Goal: Use online tool/utility: Utilize a website feature to perform a specific function

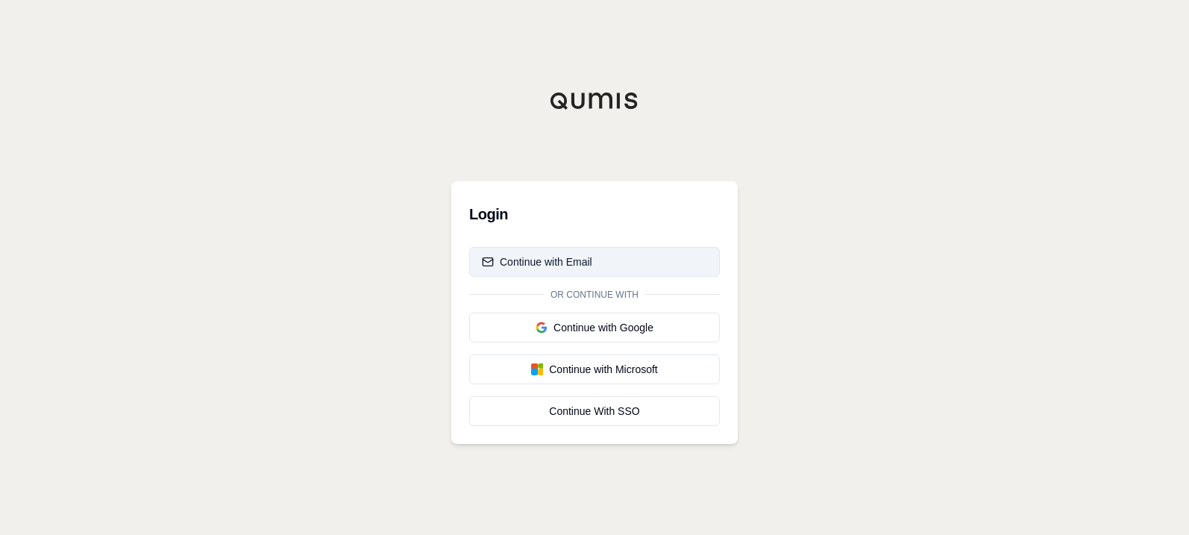
click at [576, 258] on div "Continue with Email" at bounding box center [537, 261] width 110 height 15
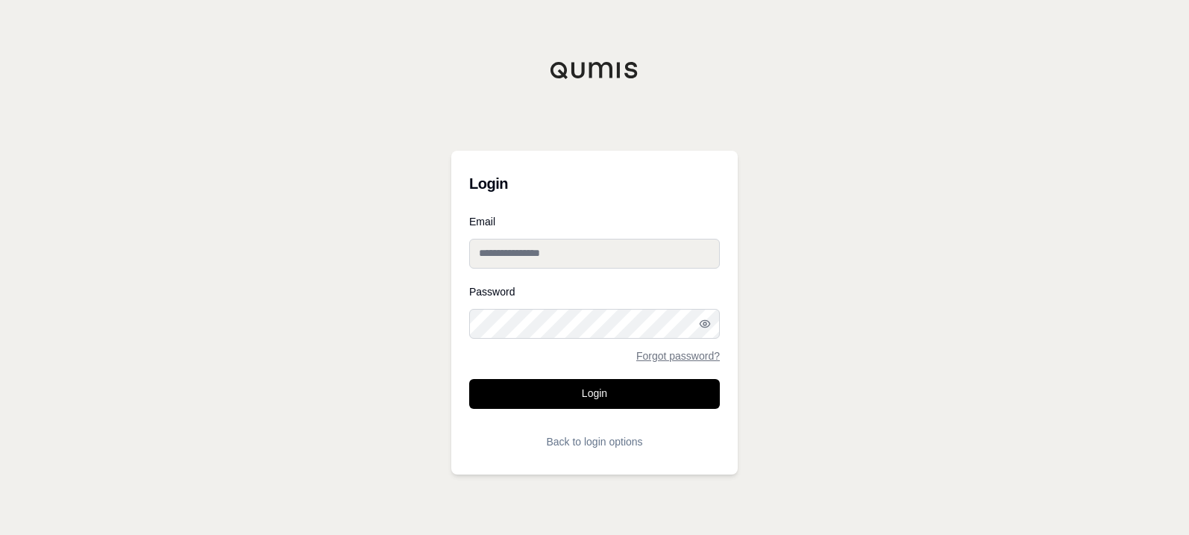
click at [585, 268] on form "Email Password Forgot password? Login Back to login options" at bounding box center [594, 336] width 251 height 240
click at [585, 251] on input "Email" at bounding box center [594, 254] width 251 height 30
type input "**********"
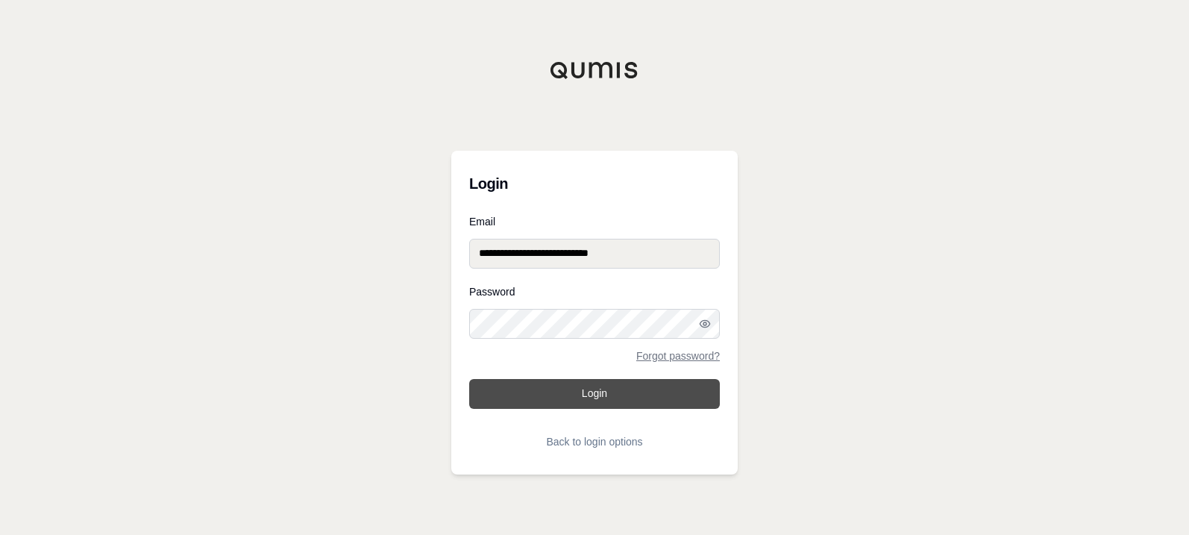
click at [612, 395] on button "Login" at bounding box center [594, 394] width 251 height 30
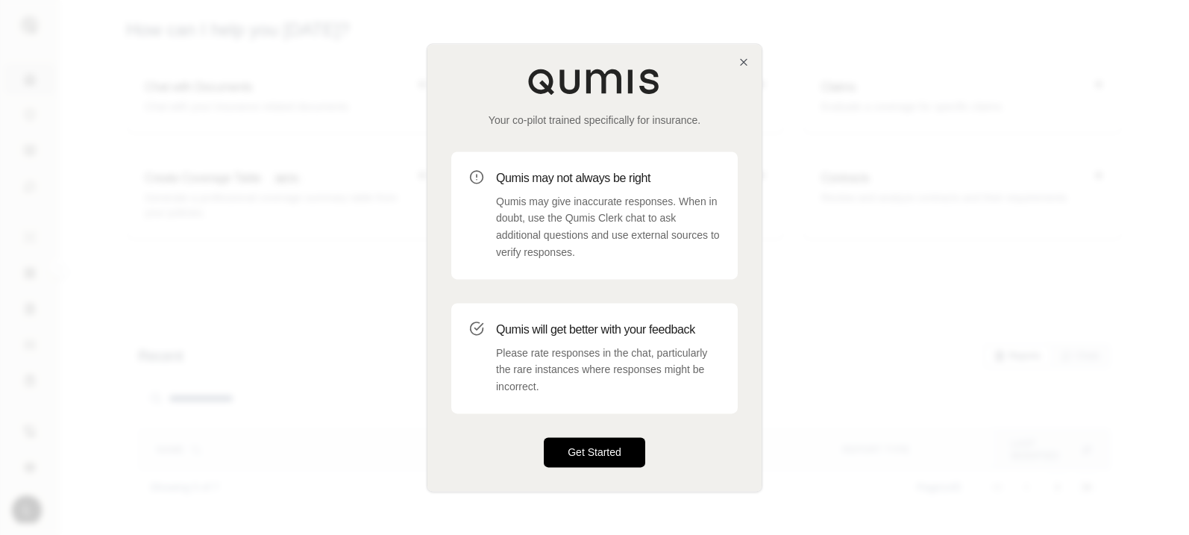
click at [603, 449] on button "Get Started" at bounding box center [594, 452] width 101 height 30
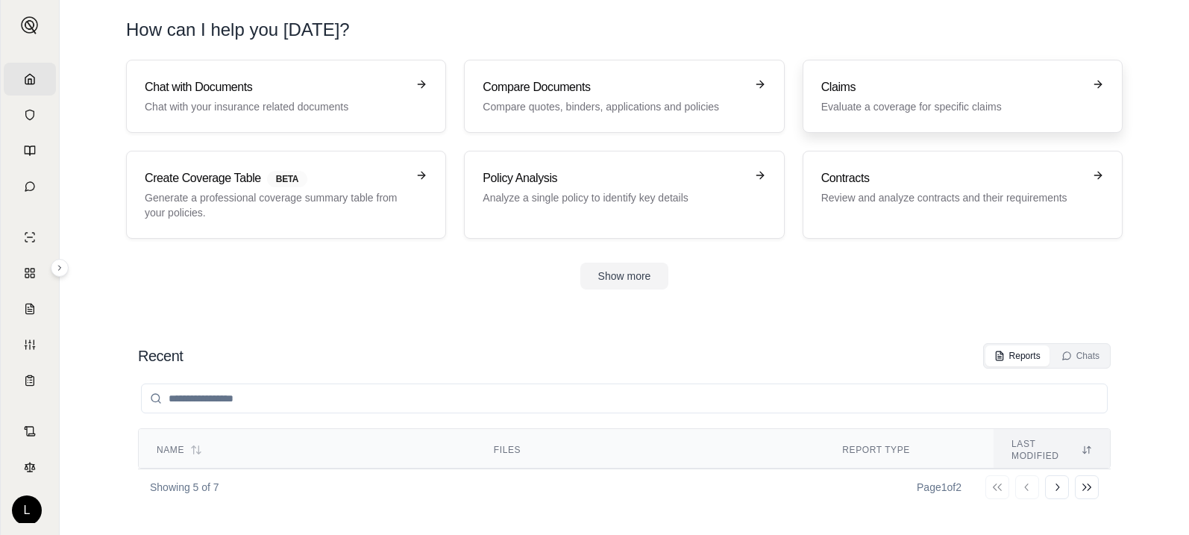
click at [882, 109] on p "Evaluate a coverage for specific claims" at bounding box center [952, 106] width 262 height 15
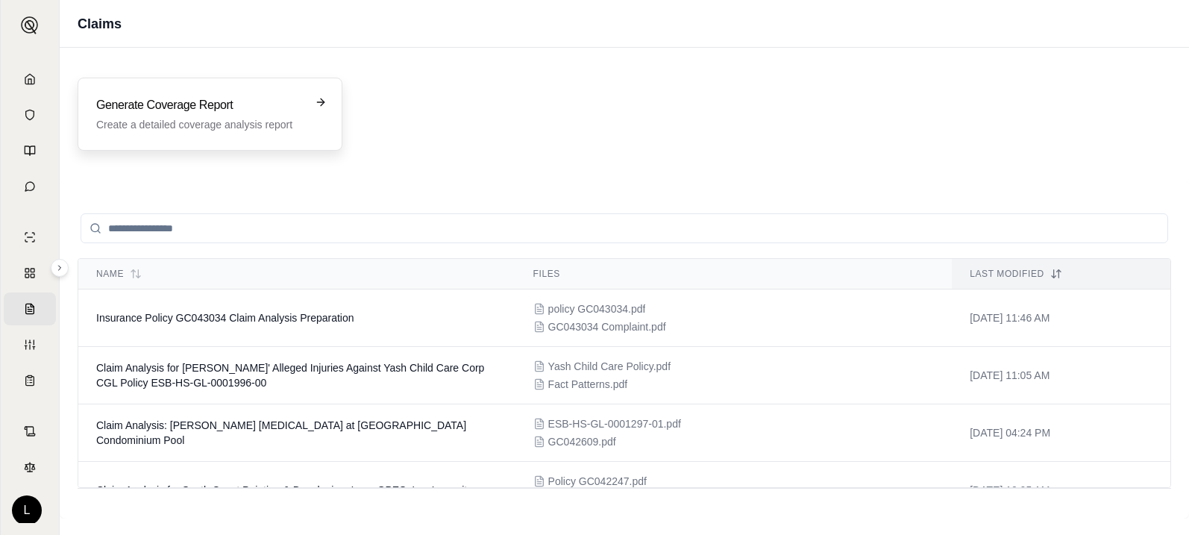
click at [161, 99] on h3 "Generate Coverage Report" at bounding box center [199, 105] width 207 height 18
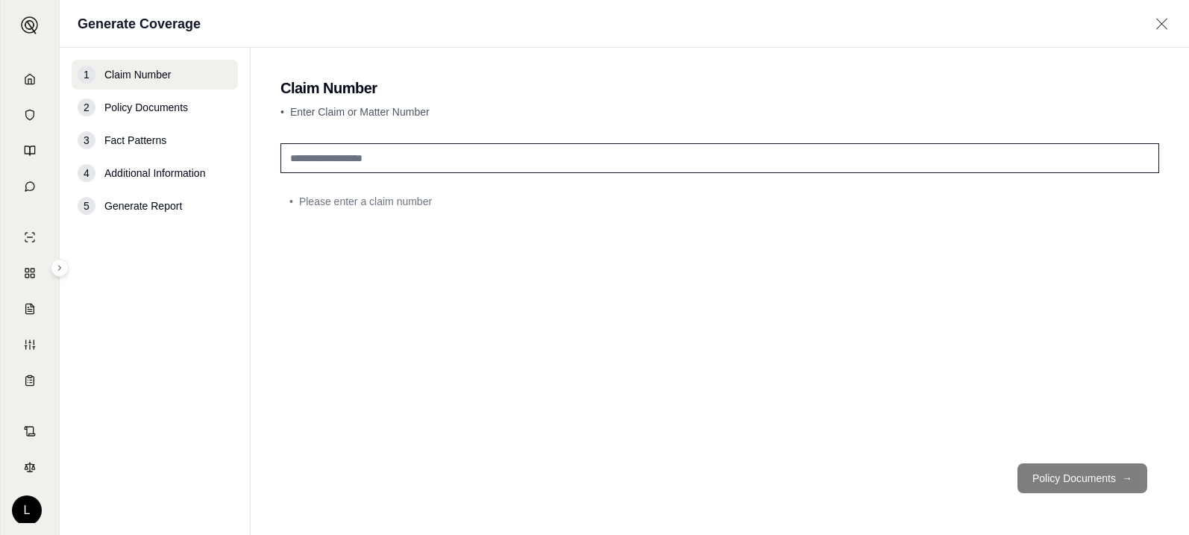
click at [362, 161] on input "text" at bounding box center [719, 158] width 878 height 30
type input "********"
click at [1088, 480] on button "Policy Documents →" at bounding box center [1082, 478] width 130 height 30
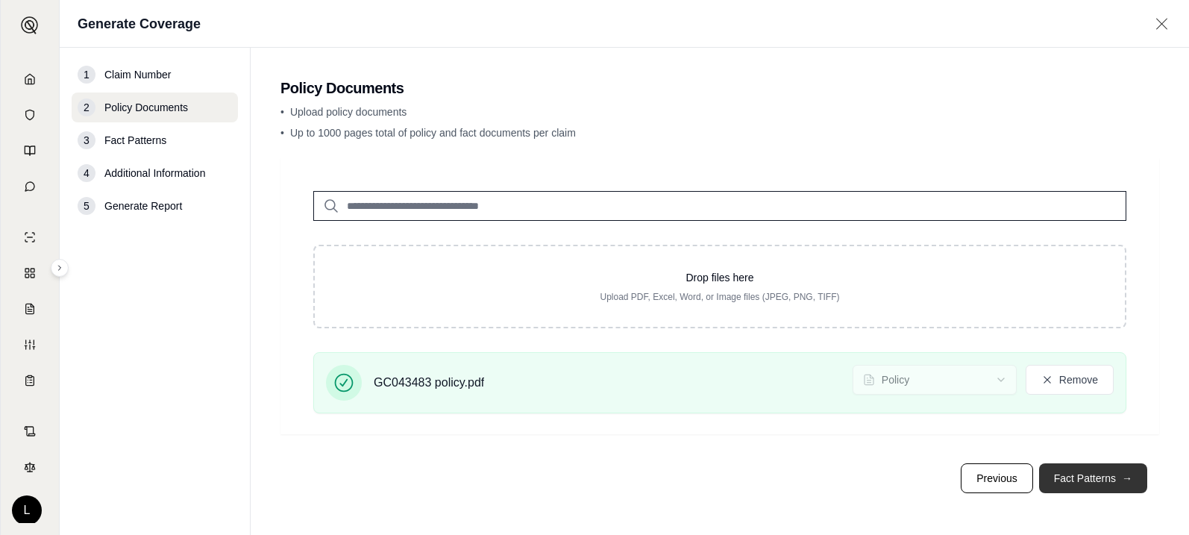
click at [1094, 477] on button "Fact Patterns →" at bounding box center [1093, 478] width 108 height 30
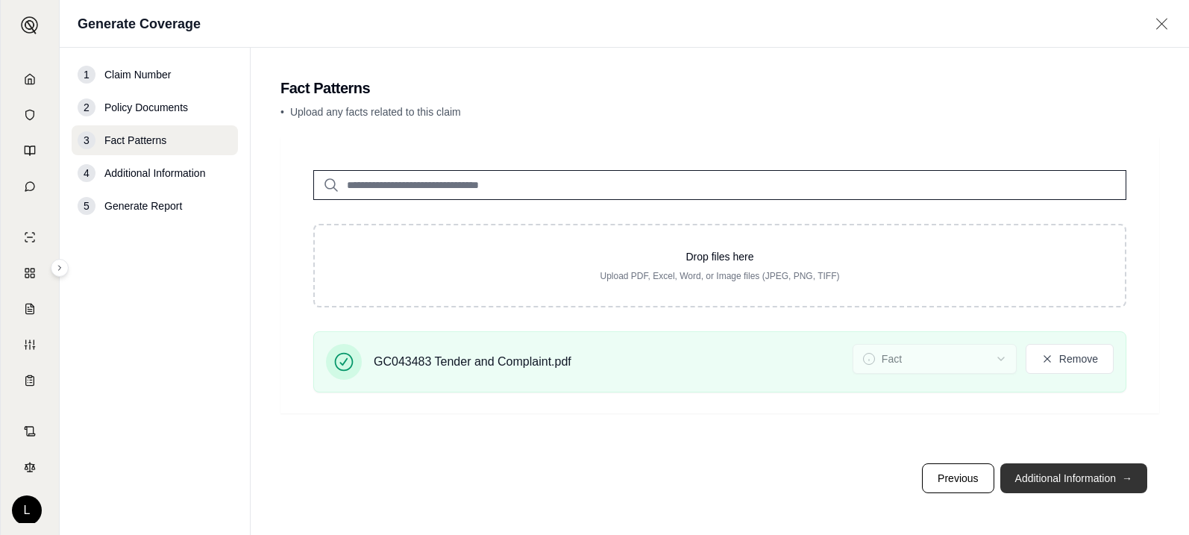
click at [1086, 473] on button "Additional Information →" at bounding box center [1073, 478] width 147 height 30
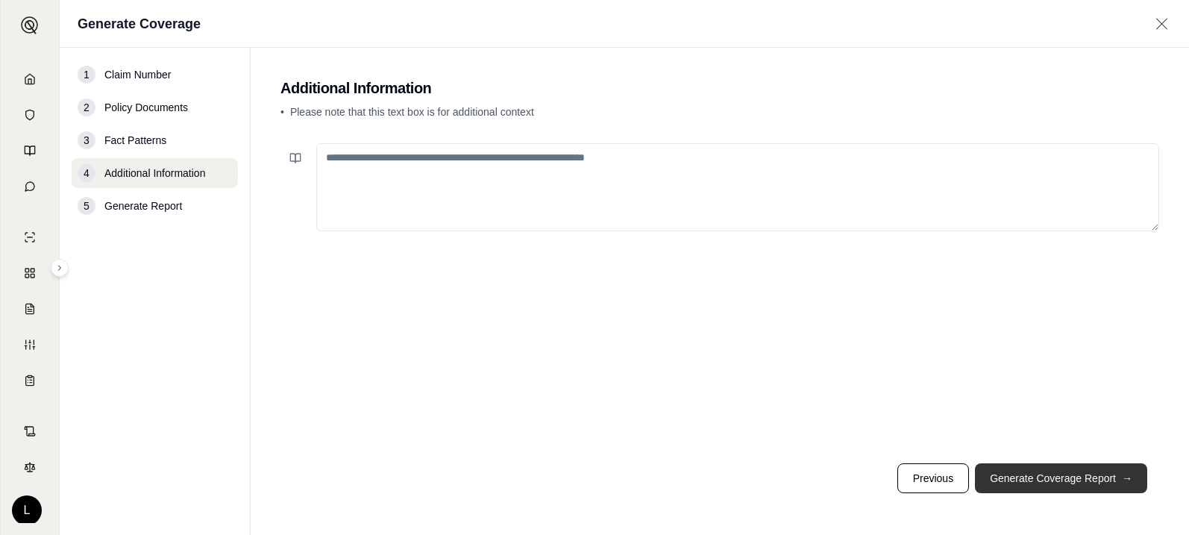
click at [1078, 475] on button "Generate Coverage Report →" at bounding box center [1061, 478] width 172 height 30
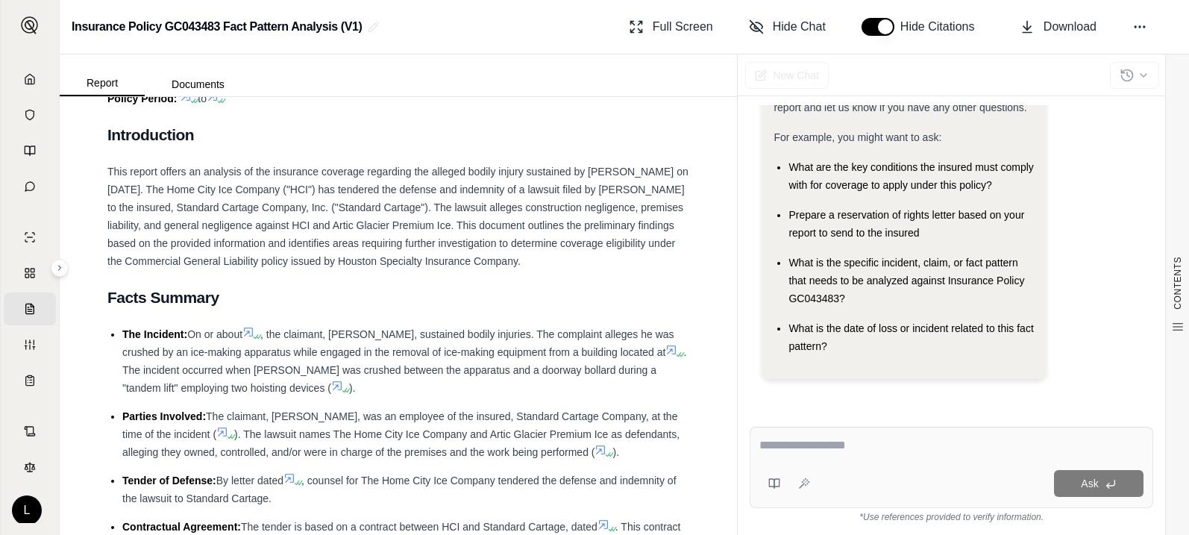
scroll to position [746, 0]
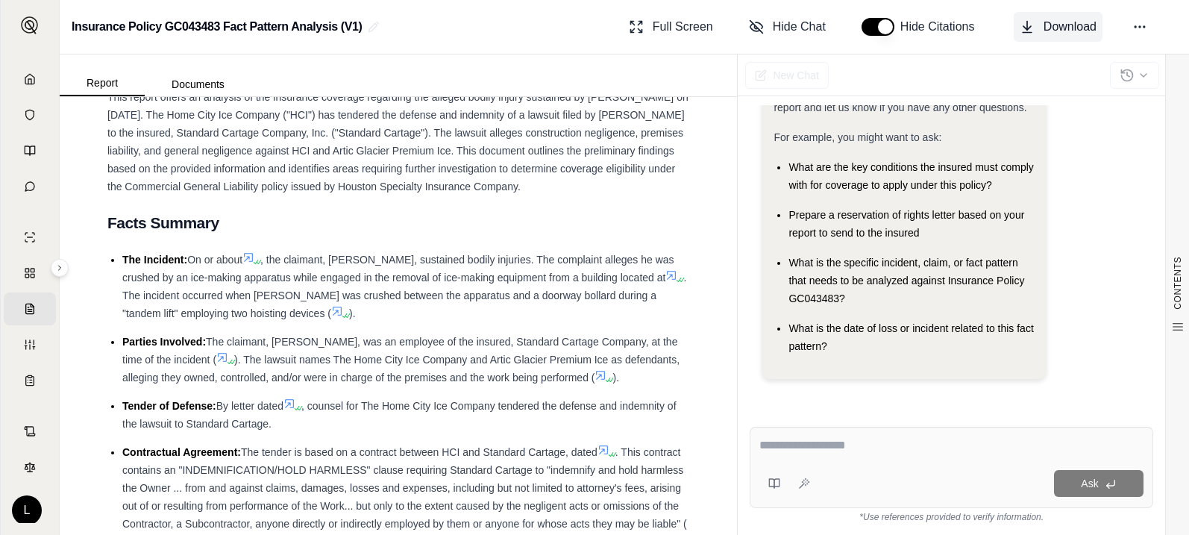
click at [1047, 25] on span "Download" at bounding box center [1069, 27] width 53 height 18
